Goal: Information Seeking & Learning: Learn about a topic

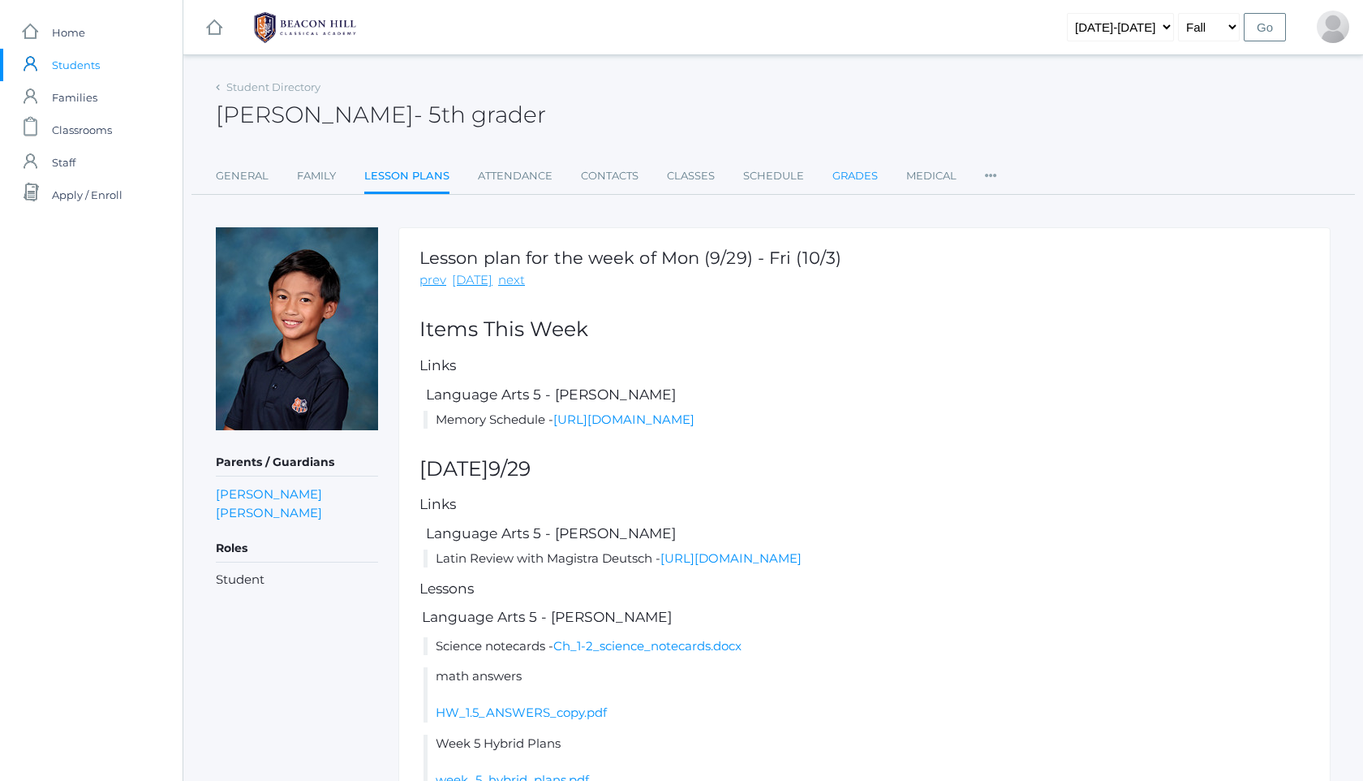
click at [866, 183] on link "Grades" at bounding box center [855, 176] width 45 height 32
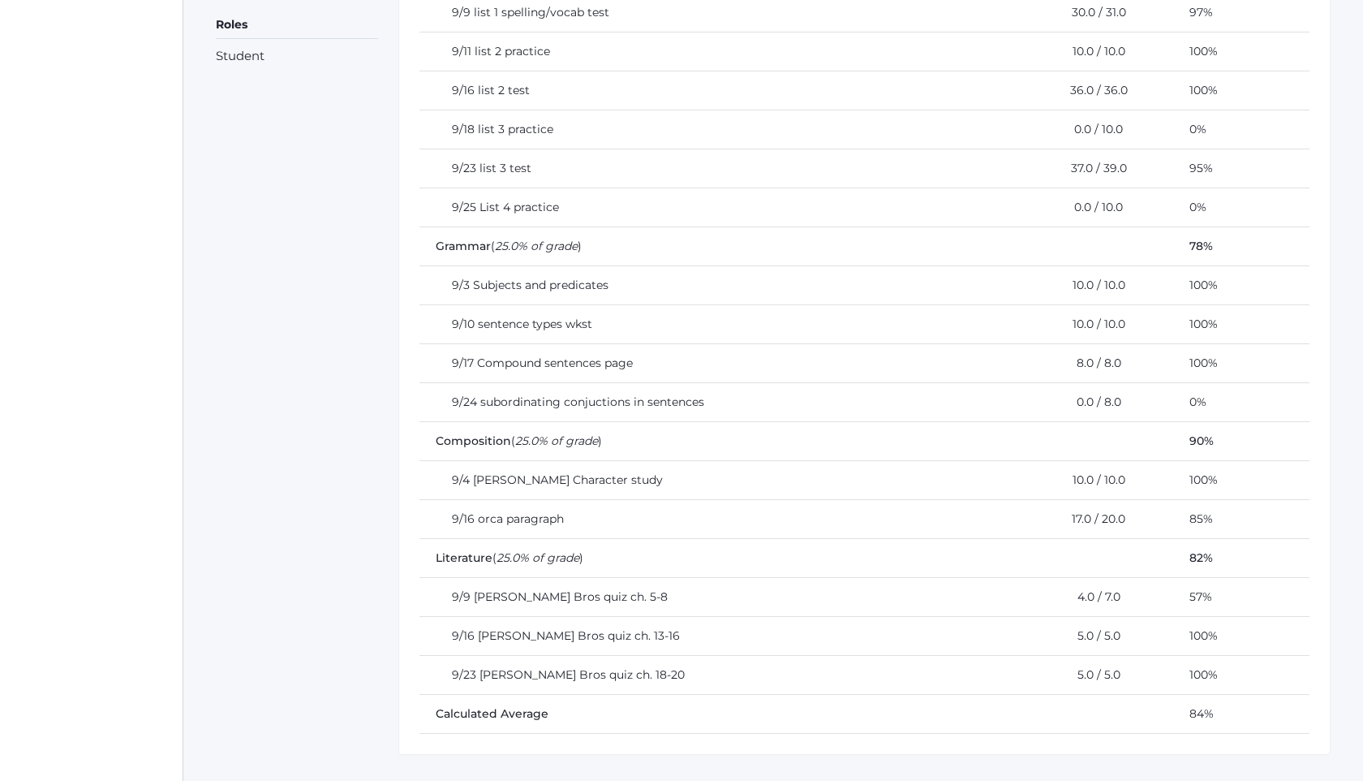
scroll to position [556, 0]
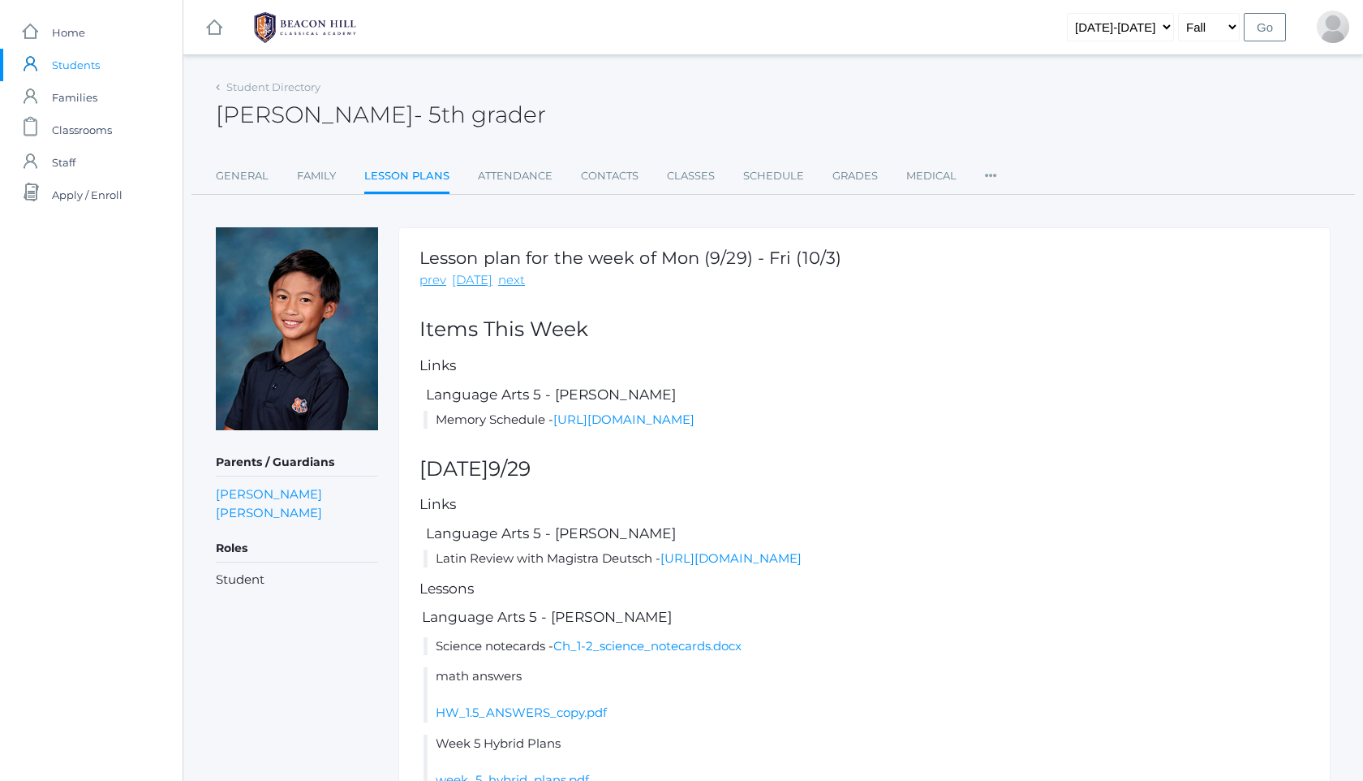
click at [299, 37] on img at bounding box center [305, 27] width 122 height 41
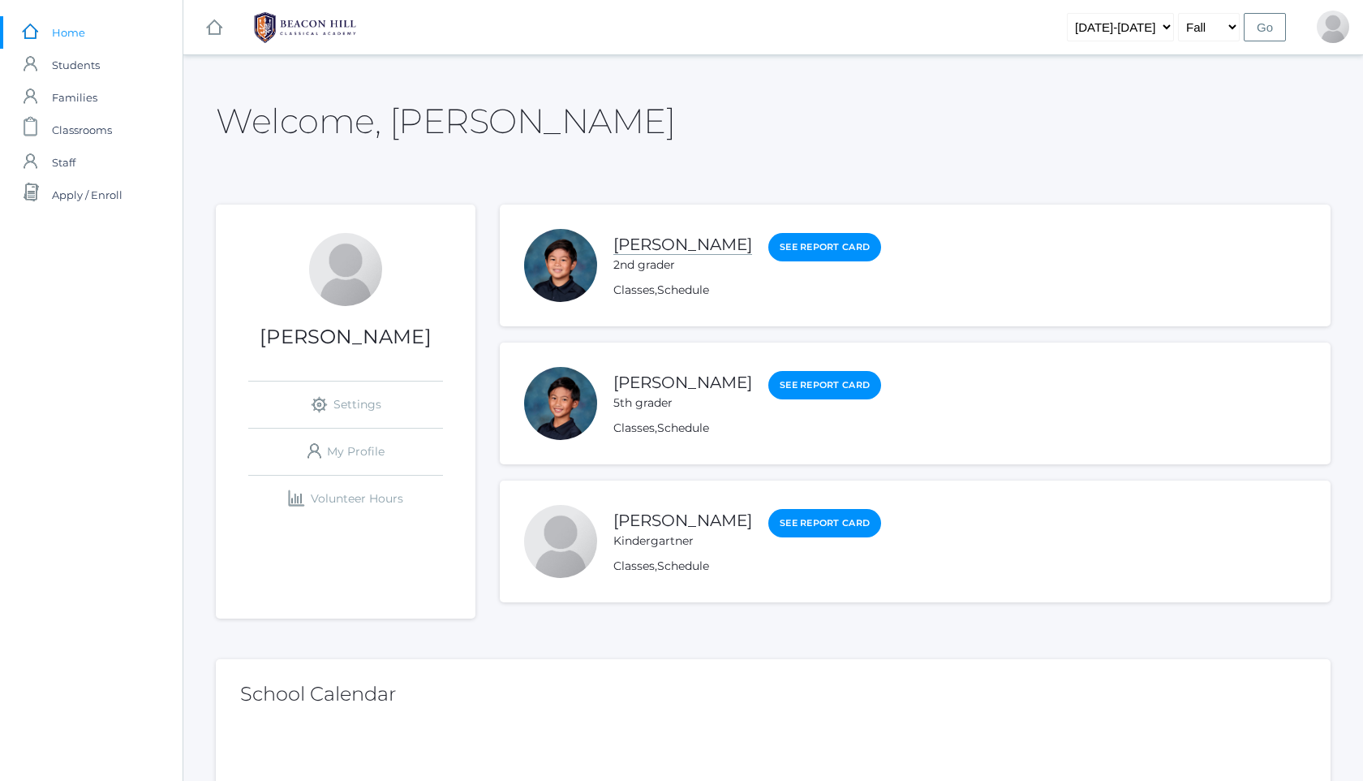
click at [695, 239] on link "[PERSON_NAME]" at bounding box center [682, 245] width 139 height 20
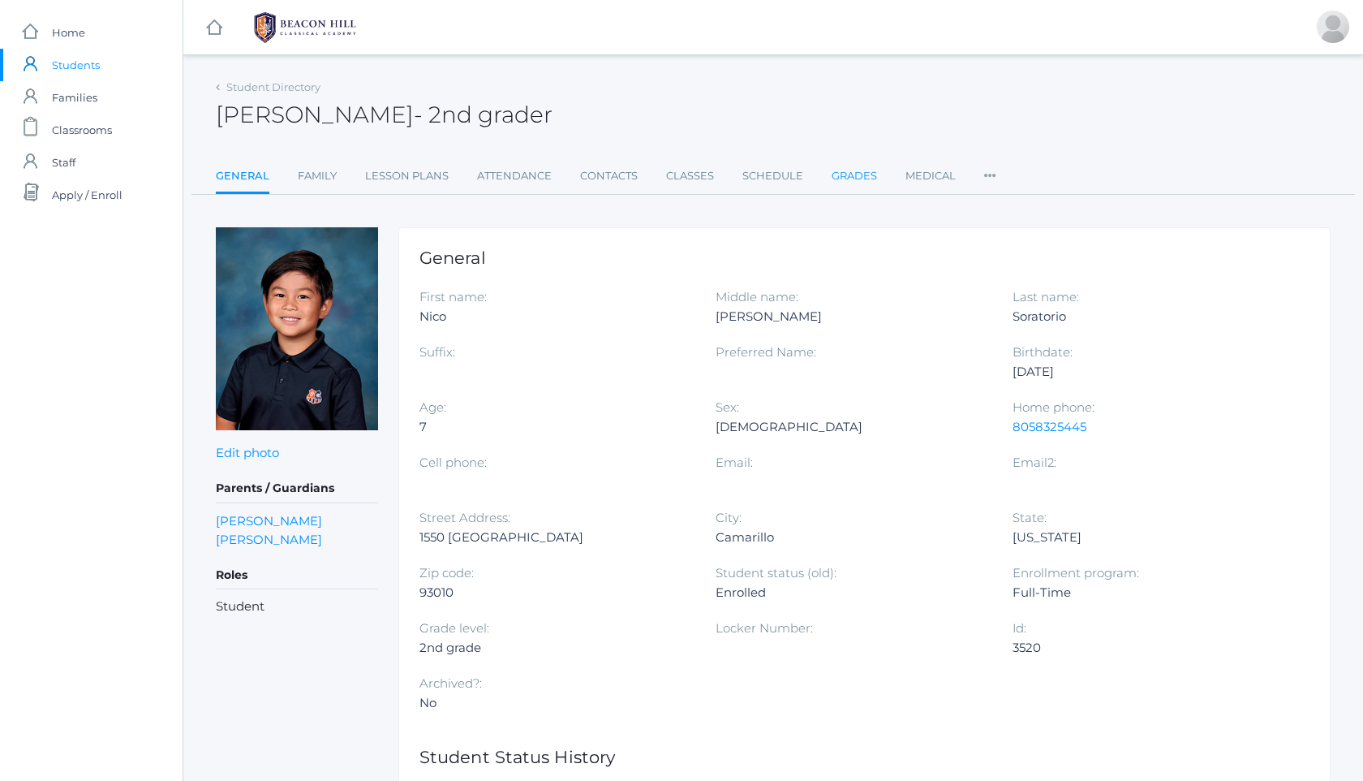
click at [866, 162] on link "Grades" at bounding box center [854, 176] width 45 height 32
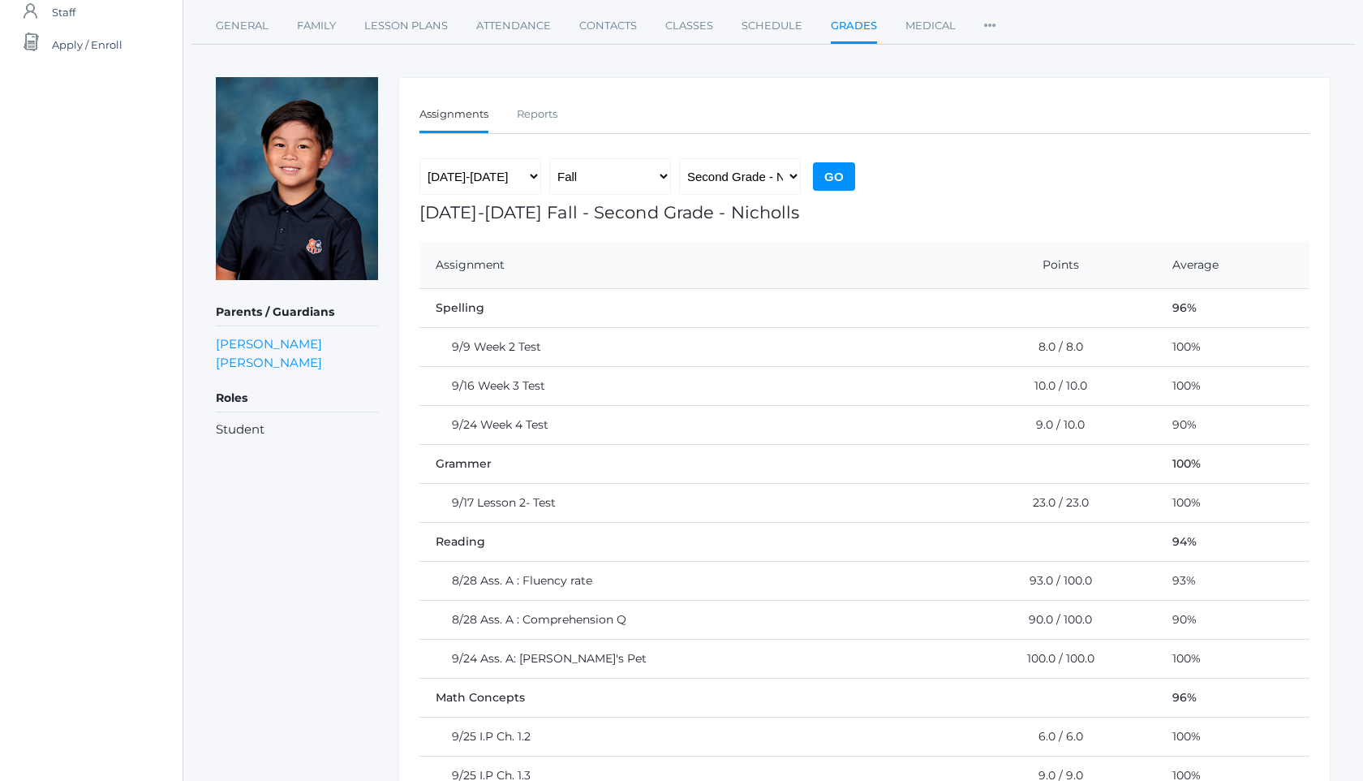
scroll to position [114, 0]
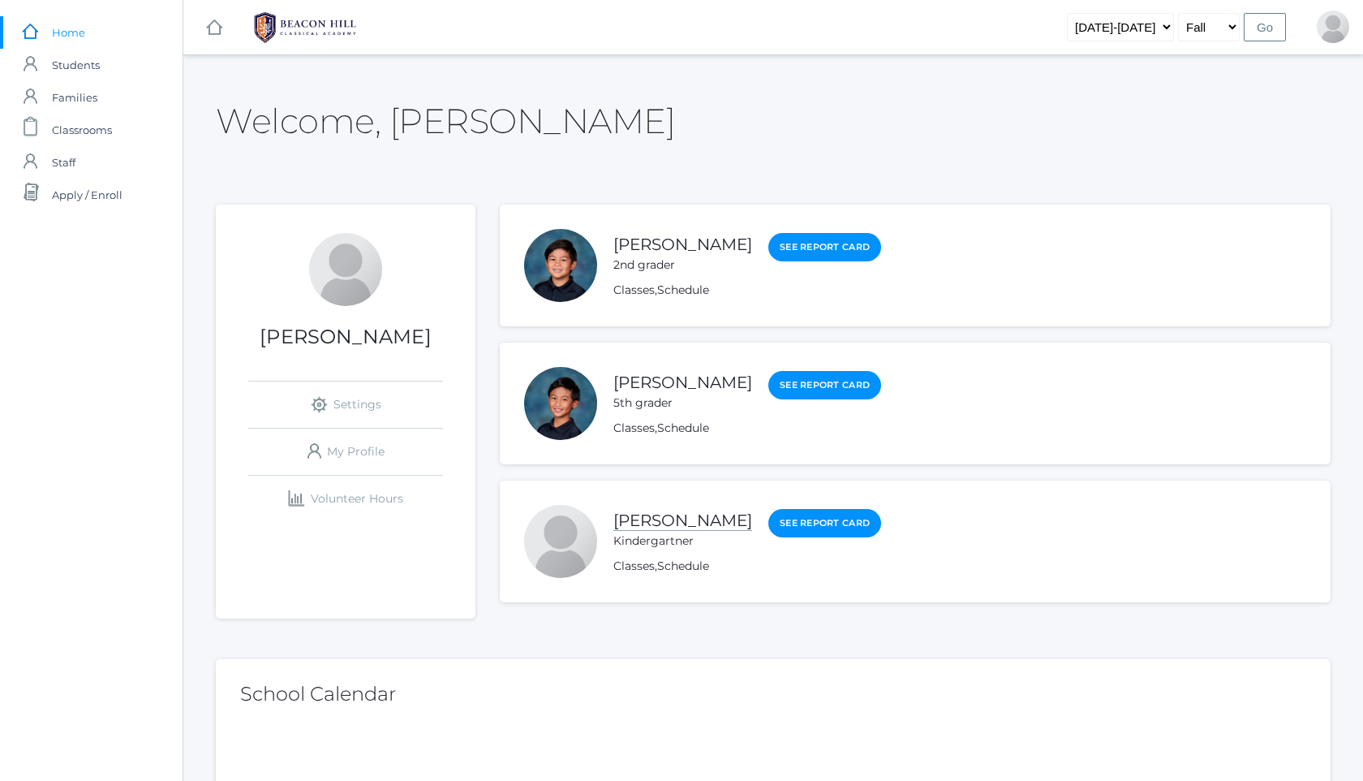
click at [691, 517] on link "[PERSON_NAME]" at bounding box center [682, 520] width 139 height 20
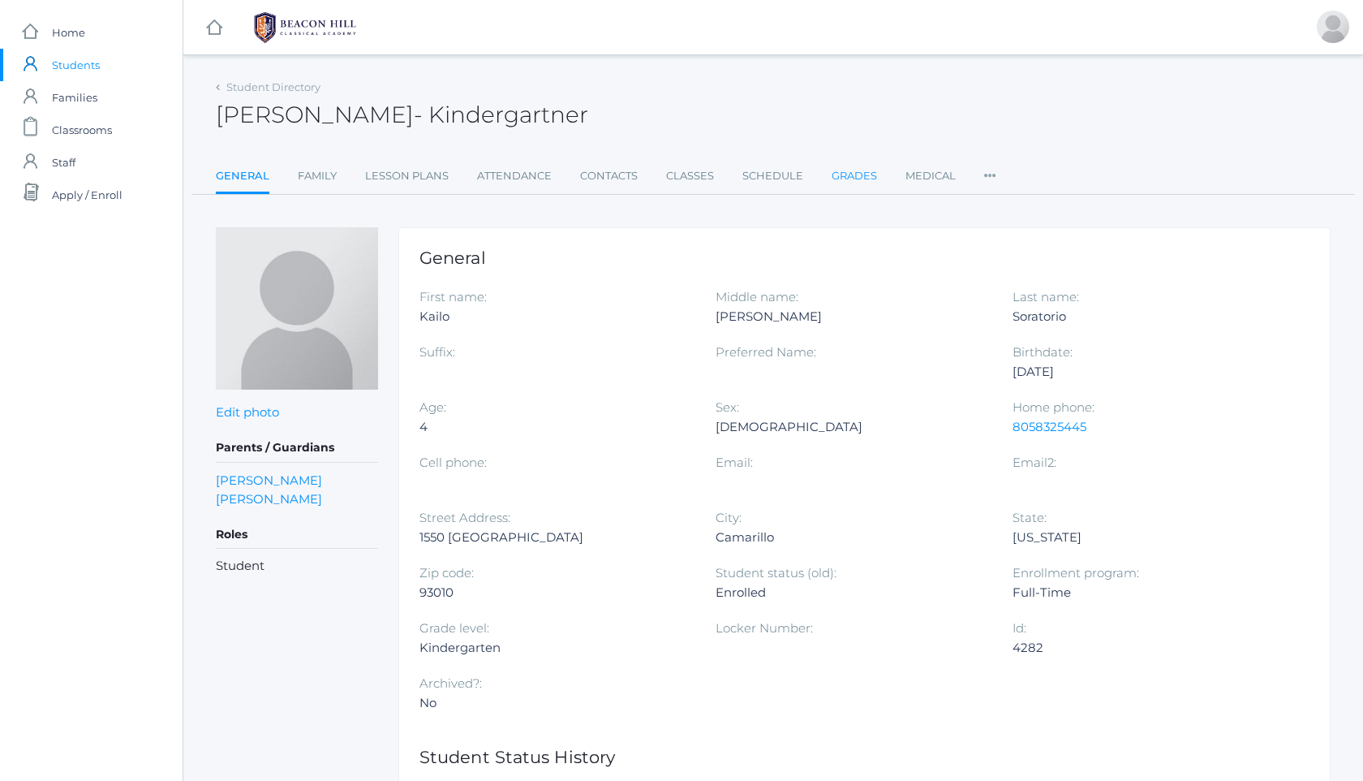
click at [860, 175] on link "Grades" at bounding box center [854, 176] width 45 height 32
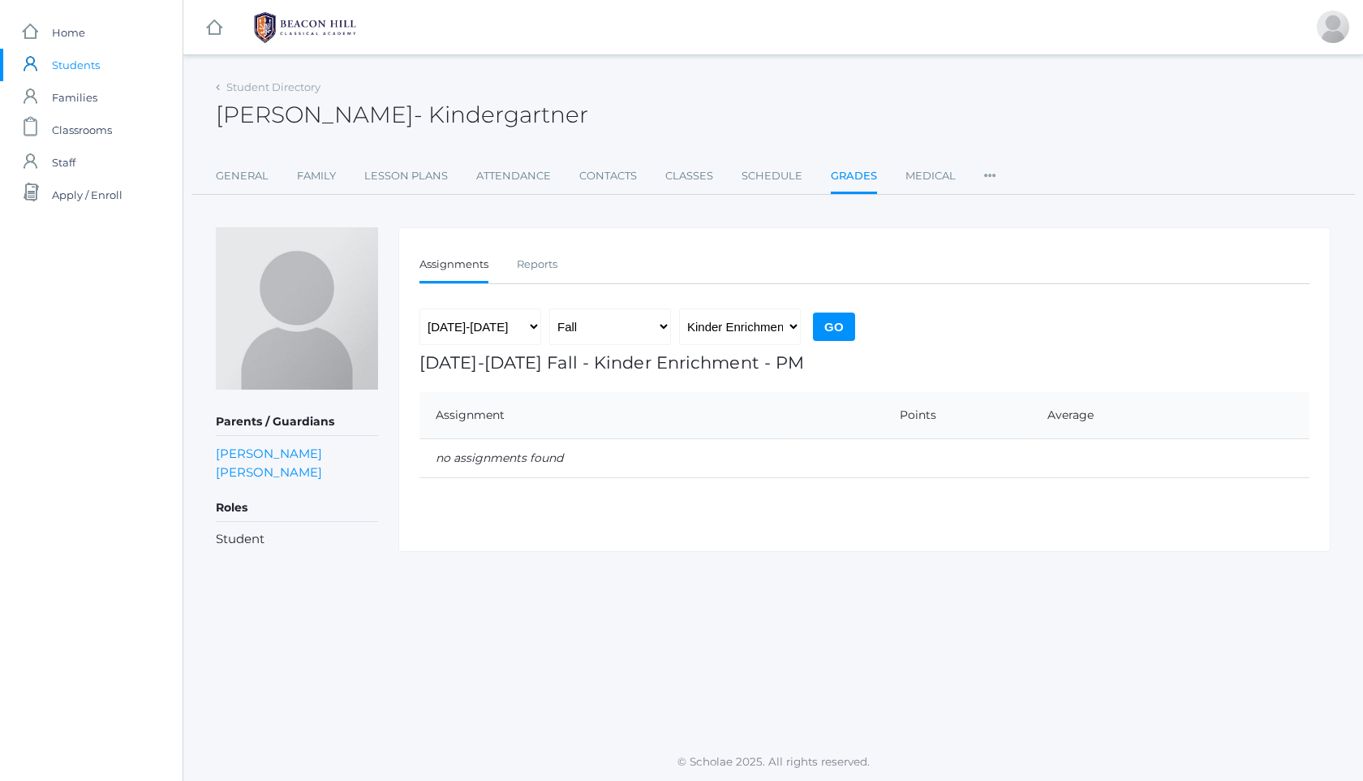
click at [343, 5] on link at bounding box center [305, 27] width 122 height 54
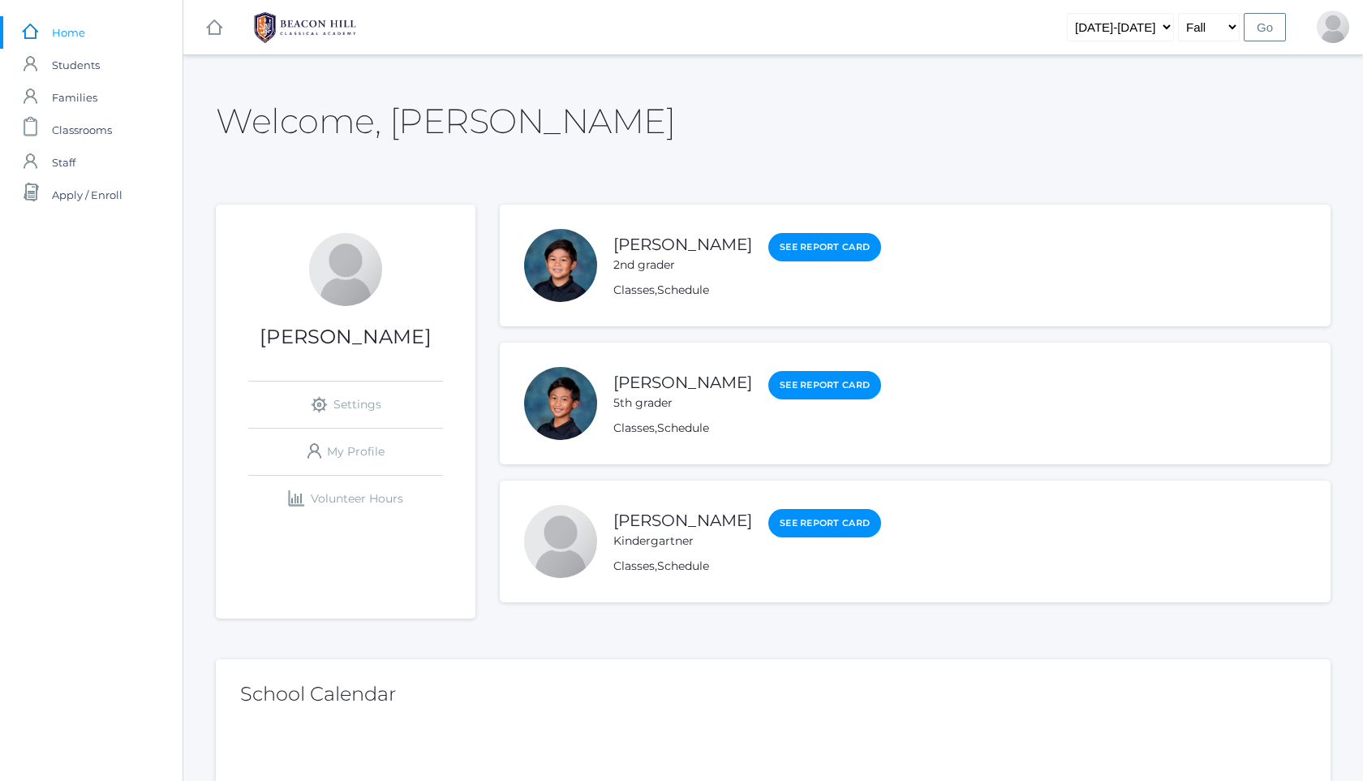
click at [702, 254] on div "[PERSON_NAME] 2nd grader" at bounding box center [682, 252] width 139 height 41
click at [721, 242] on link "[PERSON_NAME]" at bounding box center [682, 245] width 139 height 20
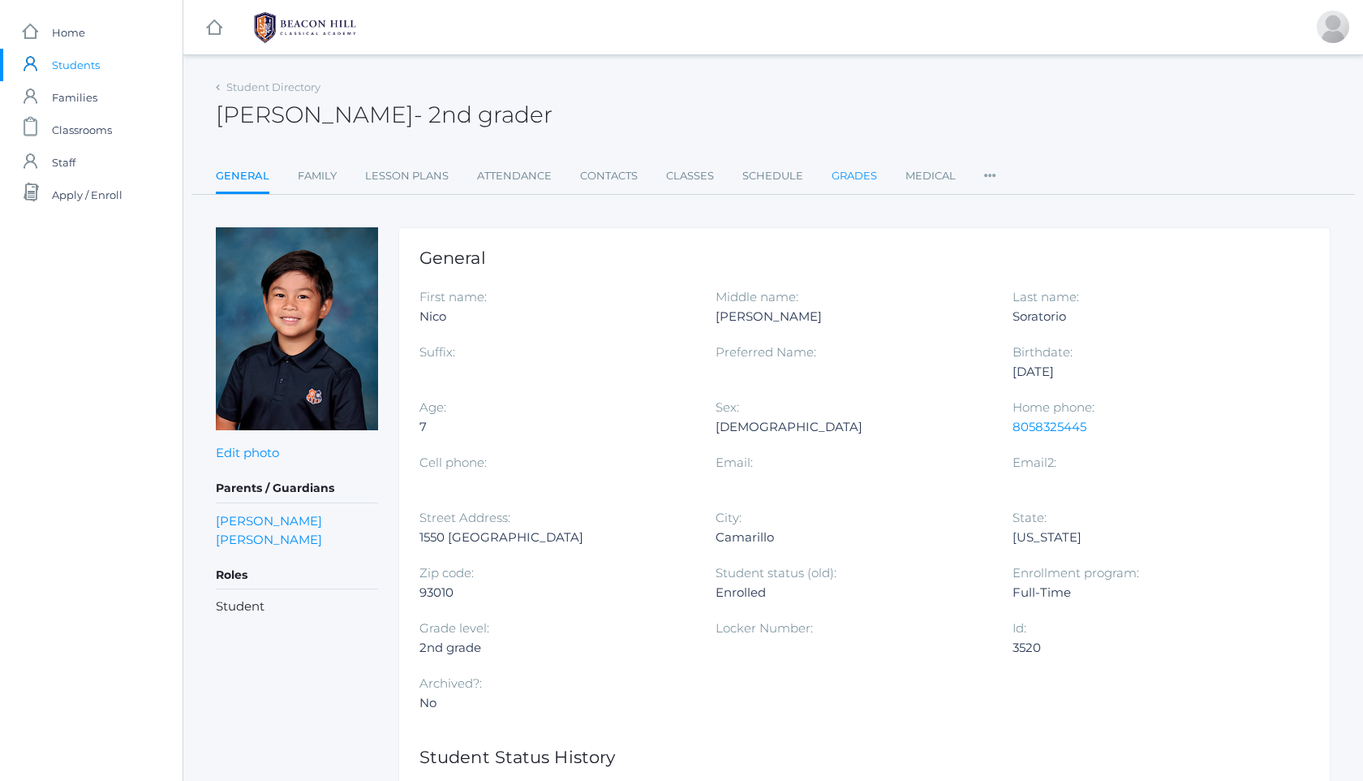
click at [866, 170] on link "Grades" at bounding box center [854, 176] width 45 height 32
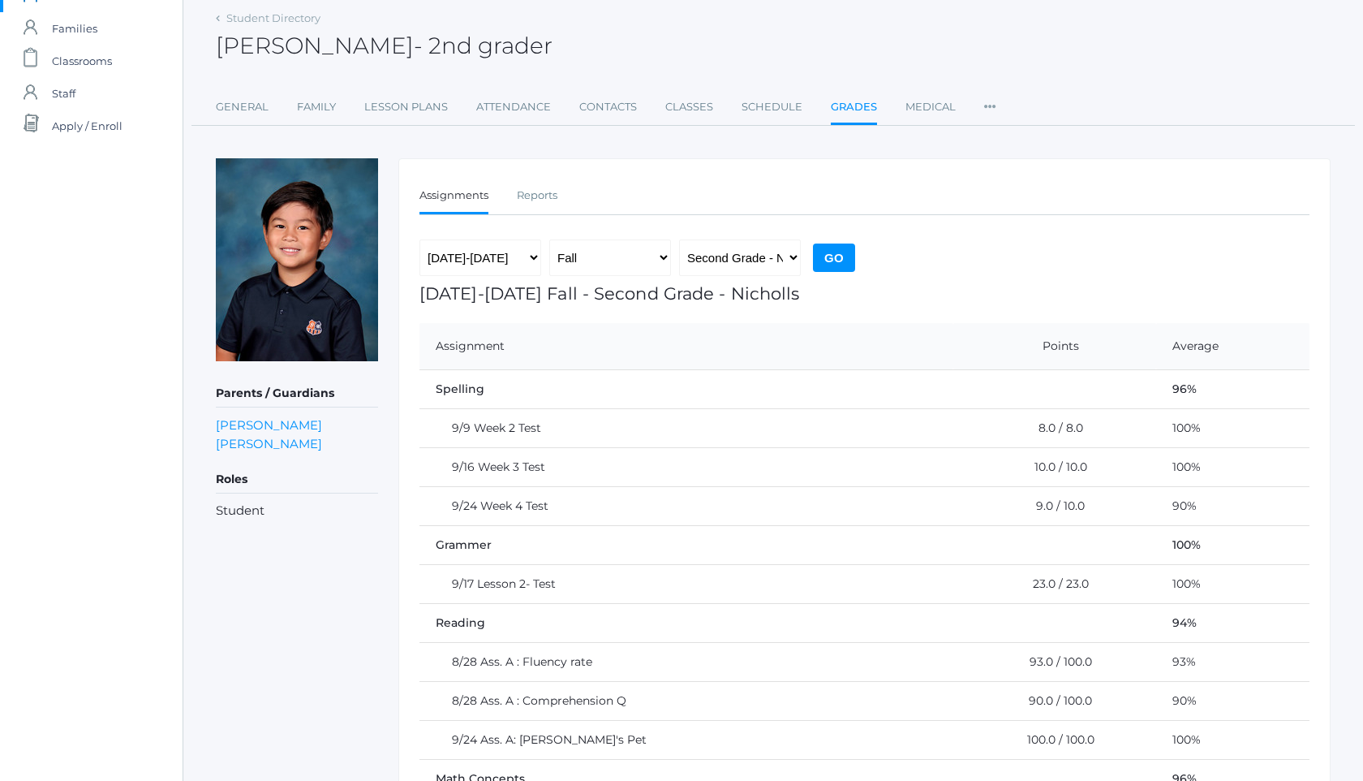
scroll to position [50, 0]
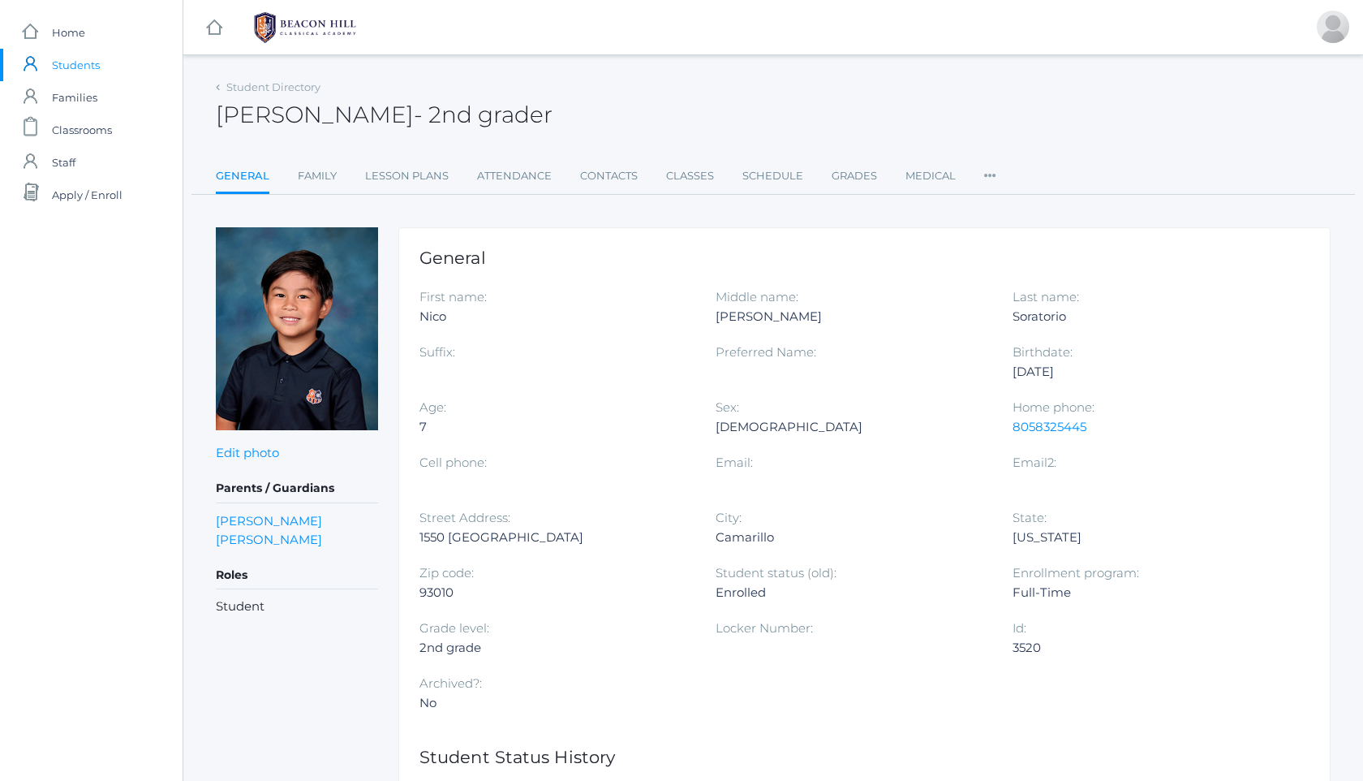
click at [331, 31] on img at bounding box center [305, 27] width 122 height 41
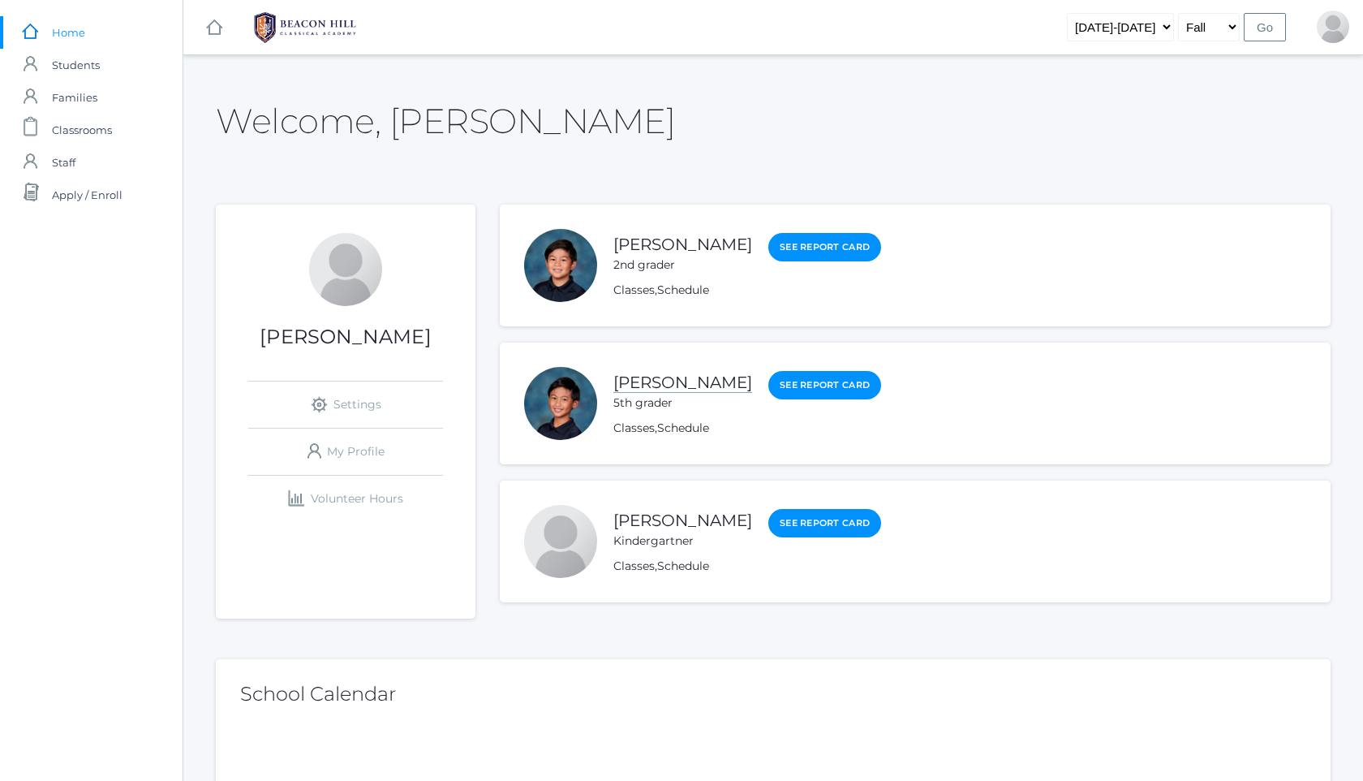
click at [662, 380] on link "[PERSON_NAME]" at bounding box center [682, 382] width 139 height 20
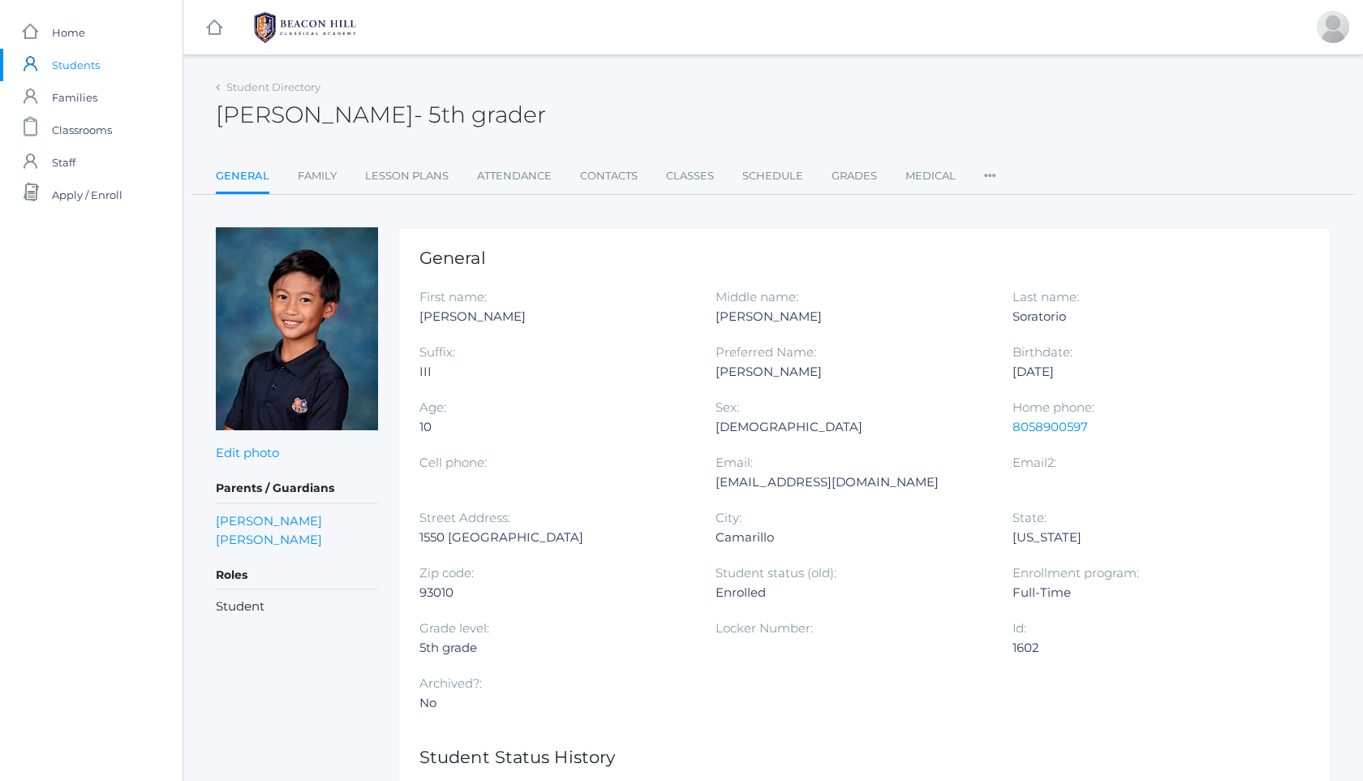
scroll to position [32, 0]
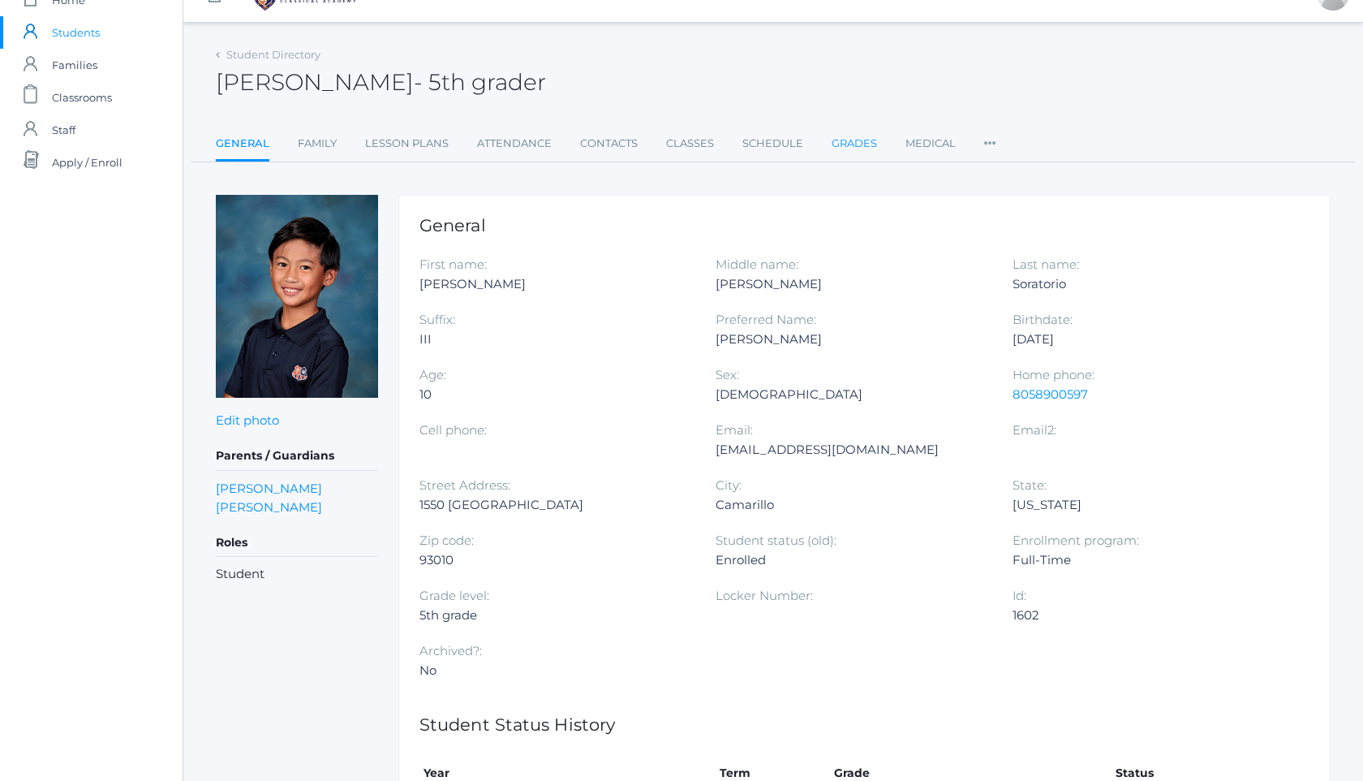
click at [848, 140] on link "Grades" at bounding box center [854, 143] width 45 height 32
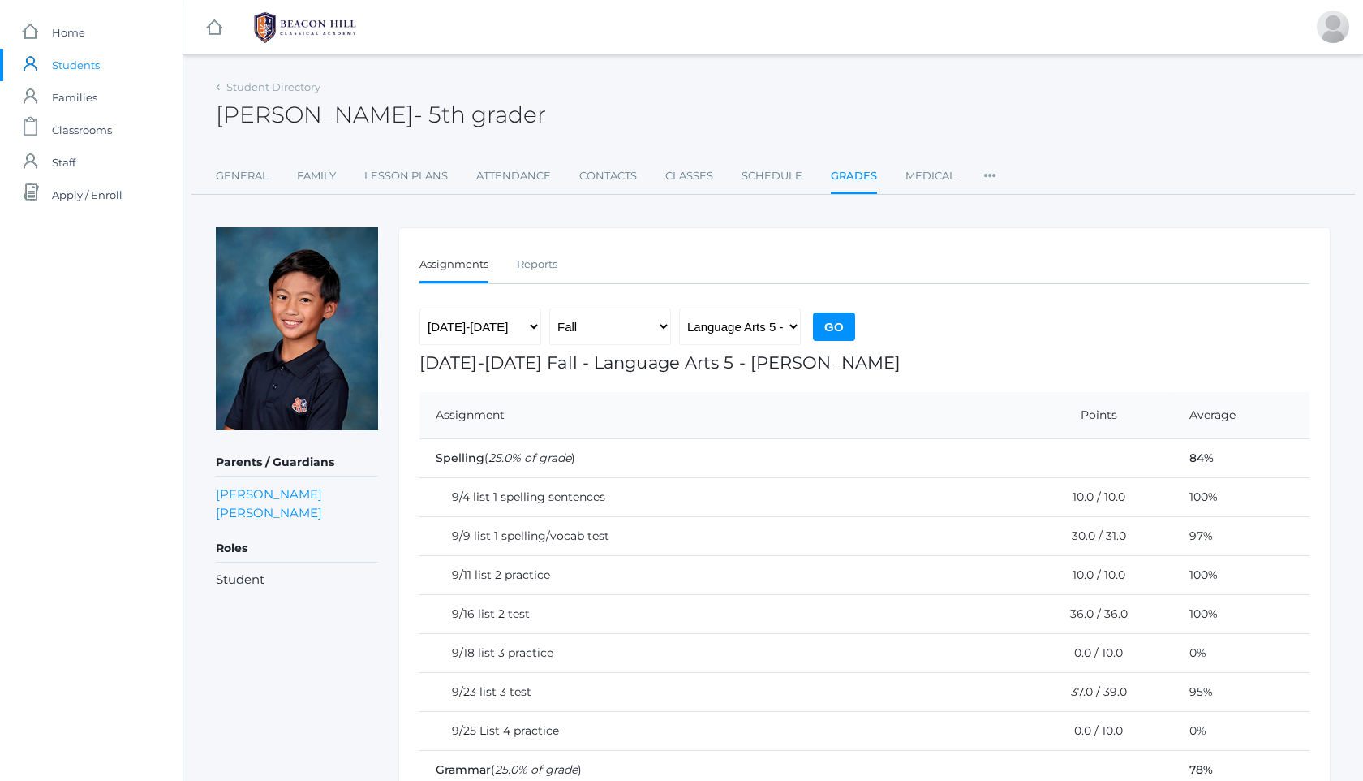
click at [281, 15] on img at bounding box center [305, 27] width 122 height 41
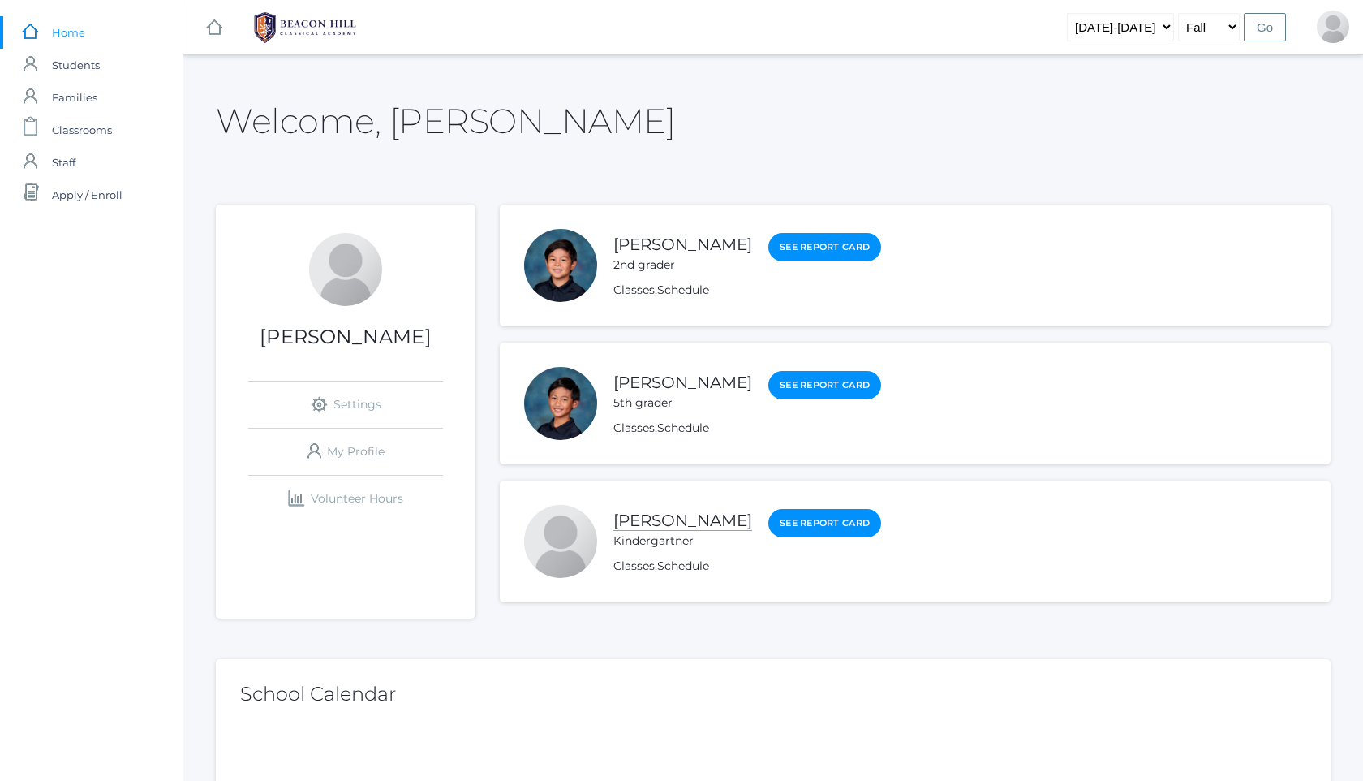
click at [652, 523] on link "[PERSON_NAME]" at bounding box center [682, 520] width 139 height 20
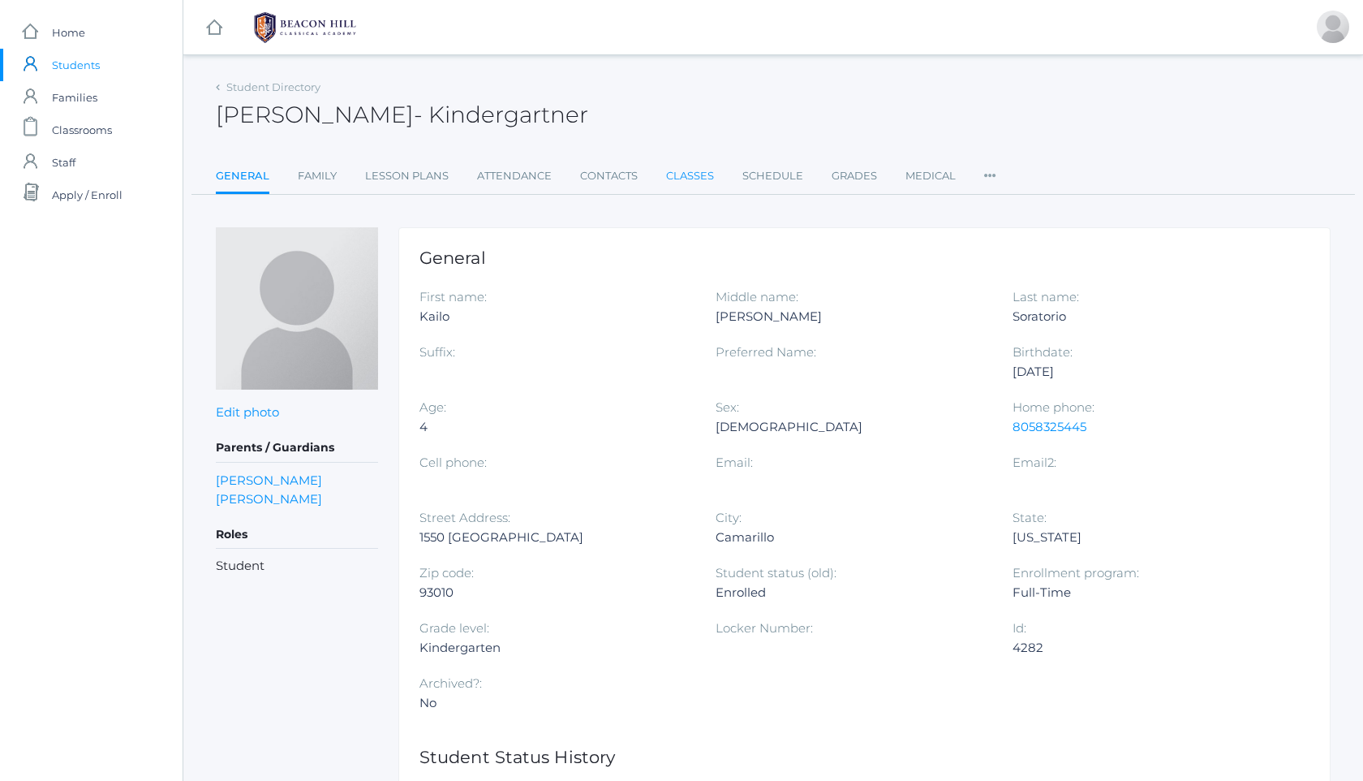
click at [693, 183] on link "Classes" at bounding box center [690, 176] width 48 height 32
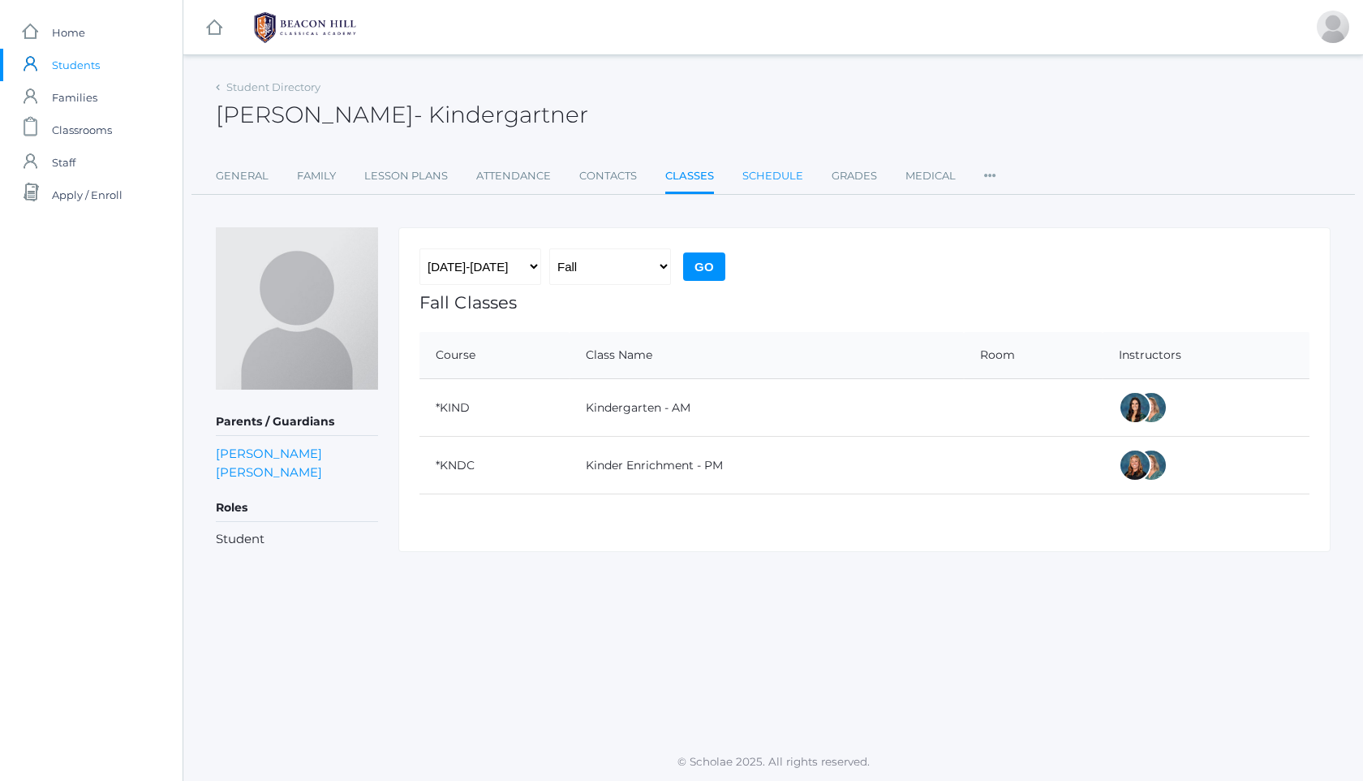
click at [750, 177] on link "Schedule" at bounding box center [773, 176] width 61 height 32
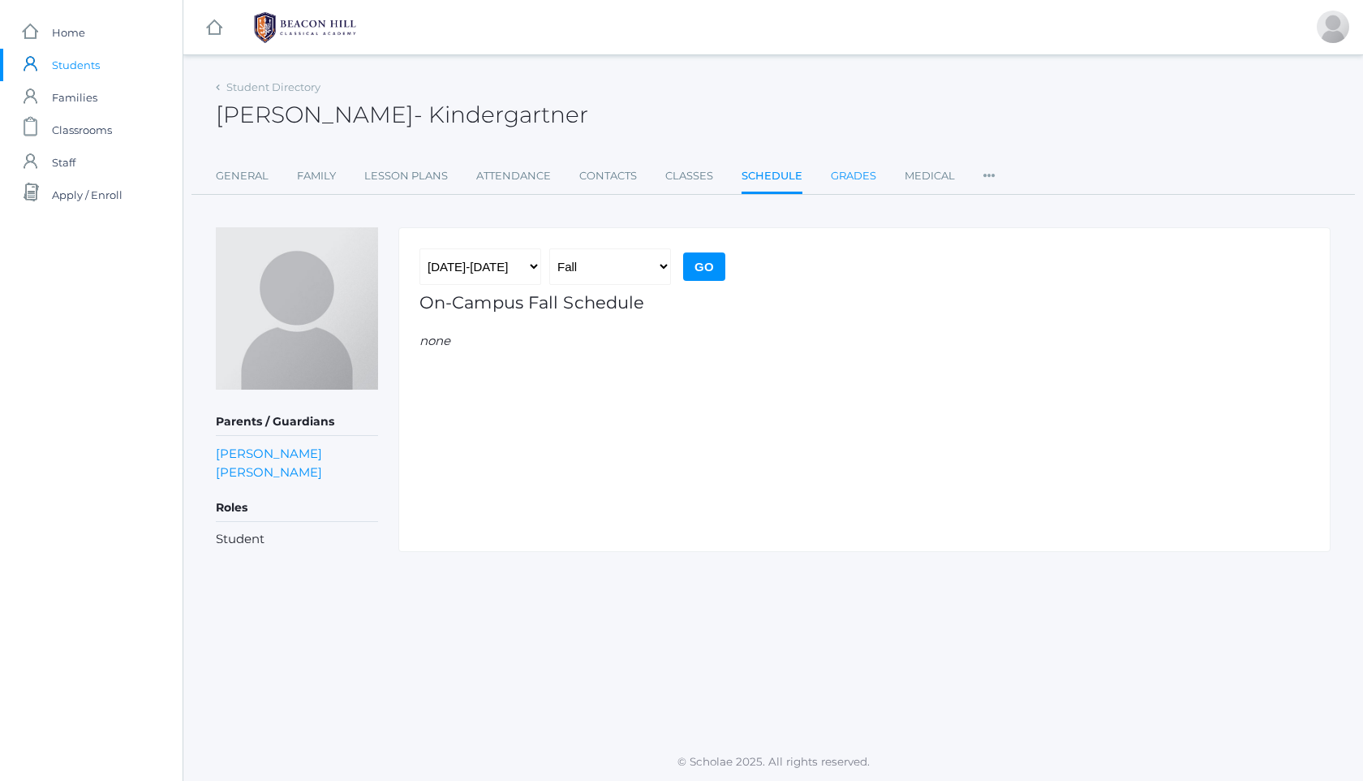
click at [859, 184] on link "Grades" at bounding box center [853, 176] width 45 height 32
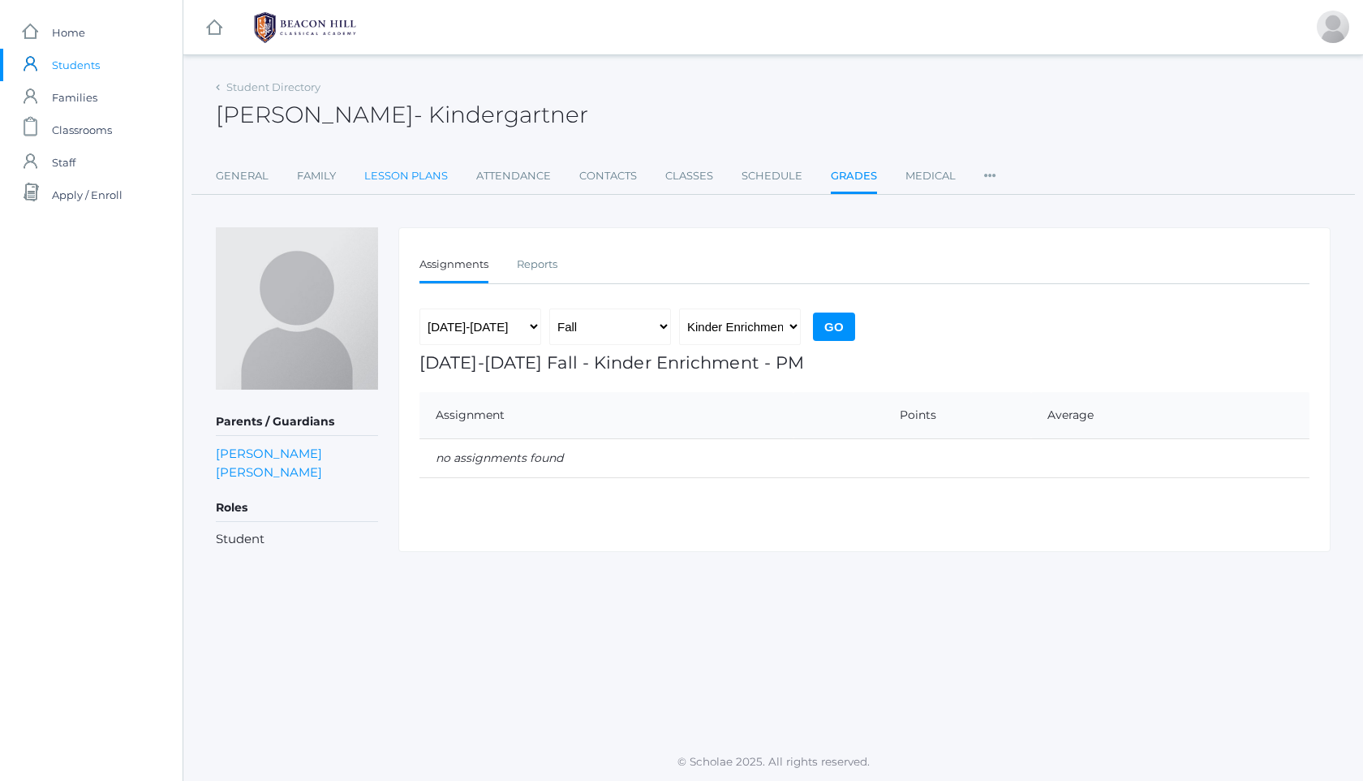
click at [437, 169] on link "Lesson Plans" at bounding box center [406, 176] width 84 height 32
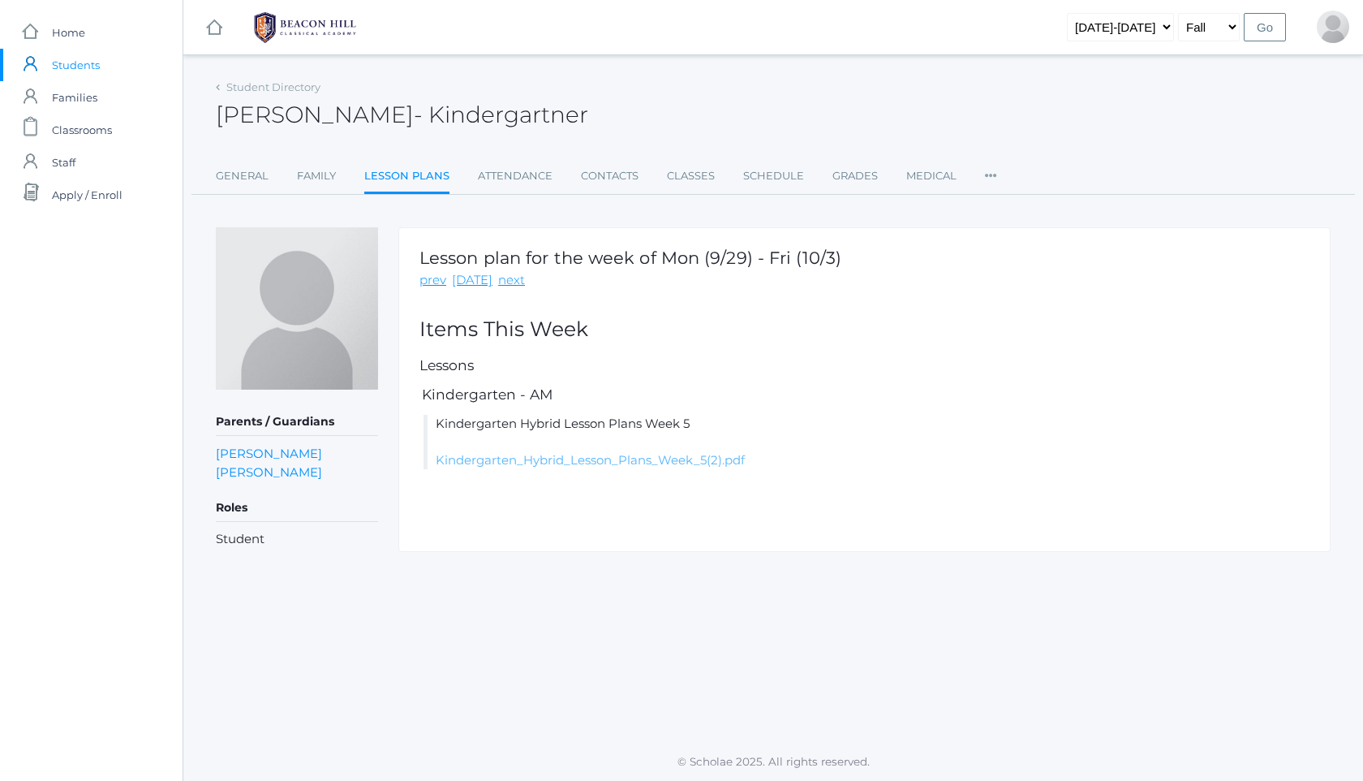
click at [576, 455] on link "Kindergarten_Hybrid_Lesson_Plans_Week_5(2).pdf" at bounding box center [590, 459] width 309 height 15
